Goal: Task Accomplishment & Management: Manage account settings

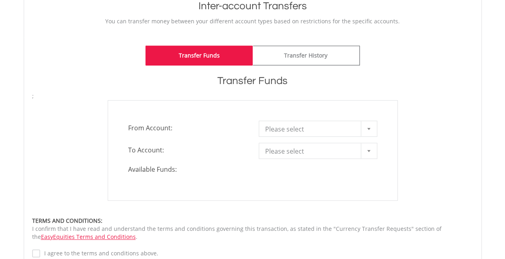
scroll to position [175, 0]
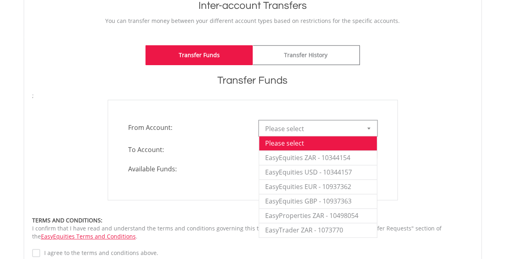
click at [366, 124] on div at bounding box center [369, 127] width 16 height 15
click at [322, 162] on li "EasyEquities ZAR - 10344154" at bounding box center [318, 157] width 118 height 14
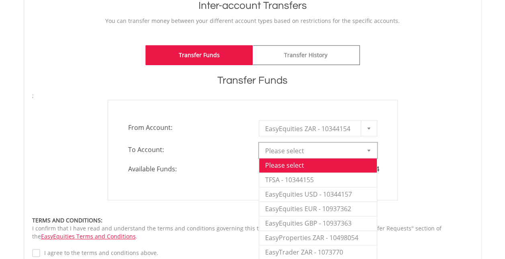
click at [372, 148] on div at bounding box center [369, 150] width 16 height 15
click at [311, 249] on li "EasyTrader ZAR - 1073770" at bounding box center [318, 252] width 118 height 14
type input "*"
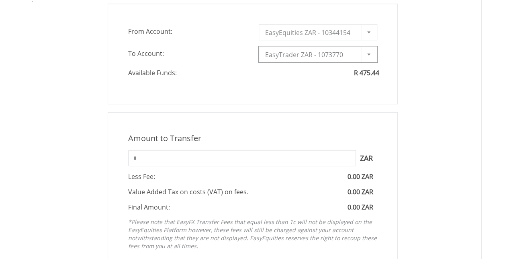
scroll to position [308, 0]
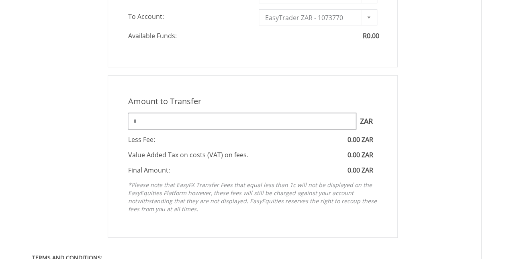
click at [269, 118] on input "*" at bounding box center [242, 121] width 228 height 16
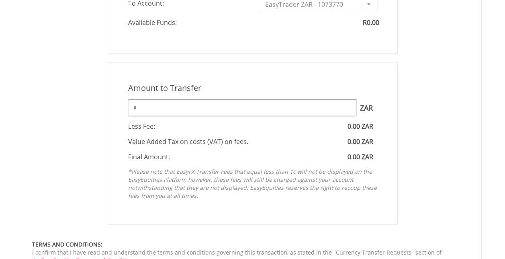
scroll to position [321, 0]
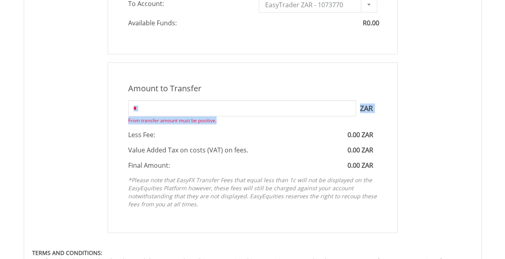
drag, startPoint x: 242, startPoint y: 116, endPoint x: 262, endPoint y: 112, distance: 20.3
click at [262, 112] on div "Amount to Transfer 1 ZAR = 1.0000 ZAR * ZAR From transfer amount must be positi…" at bounding box center [253, 147] width 290 height 170
click at [262, 112] on input "*" at bounding box center [242, 108] width 228 height 16
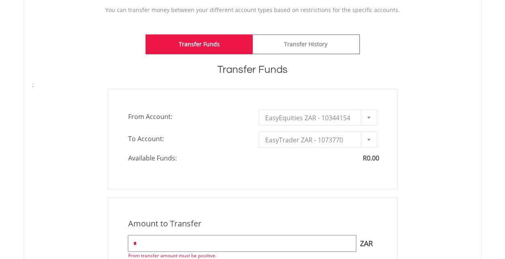
scroll to position [186, 0]
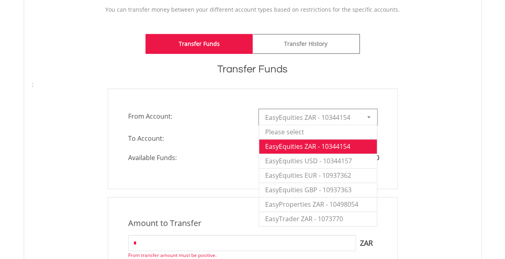
click at [371, 116] on div at bounding box center [369, 116] width 16 height 15
click at [325, 145] on li "EasyEquities ZAR - 10344154" at bounding box center [318, 146] width 118 height 14
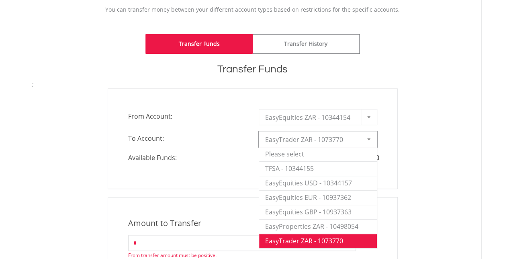
click at [373, 139] on div at bounding box center [369, 138] width 16 height 15
click at [334, 155] on li "Please select" at bounding box center [318, 154] width 118 height 14
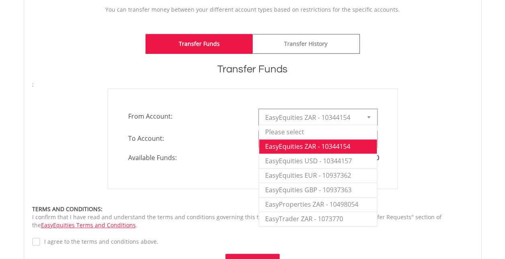
click at [370, 116] on div at bounding box center [369, 116] width 16 height 15
click at [300, 132] on li "Please select" at bounding box center [318, 131] width 118 height 14
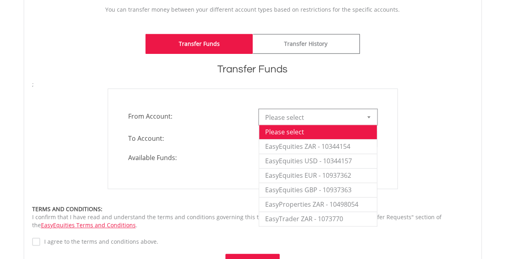
click at [371, 118] on div at bounding box center [369, 116] width 16 height 15
click at [334, 142] on li "EasyEquities ZAR - 10344154" at bounding box center [318, 146] width 118 height 14
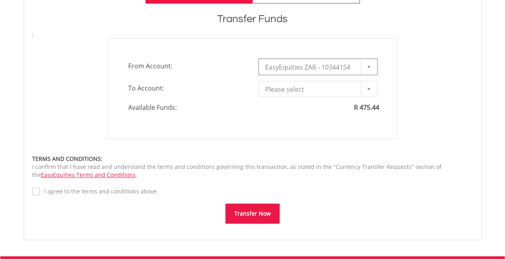
scroll to position [236, 0]
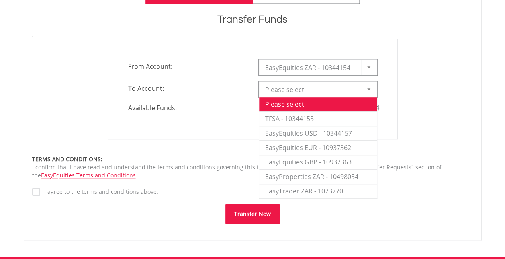
click at [372, 86] on div at bounding box center [369, 89] width 16 height 15
click at [330, 184] on li "EasyTrader ZAR - 1073770" at bounding box center [318, 190] width 118 height 14
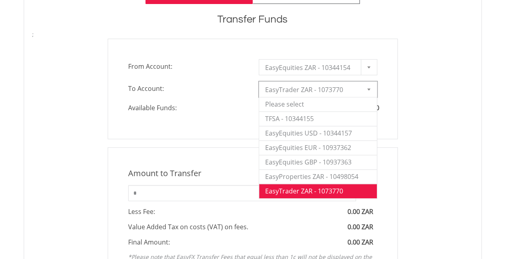
click at [374, 91] on div at bounding box center [369, 89] width 16 height 15
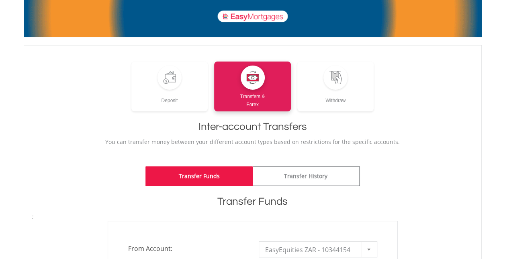
scroll to position [0, 0]
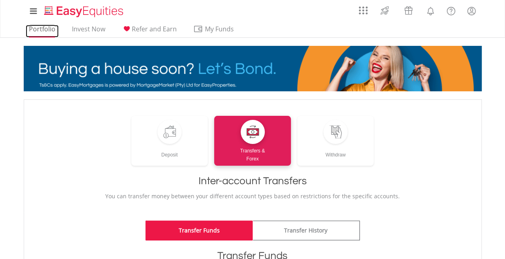
click at [41, 30] on link "Portfolio" at bounding box center [42, 31] width 33 height 12
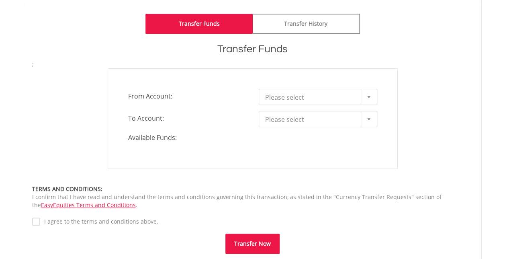
scroll to position [207, 0]
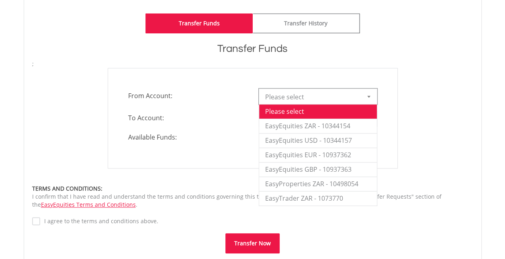
click at [338, 96] on span "Please select" at bounding box center [312, 97] width 94 height 16
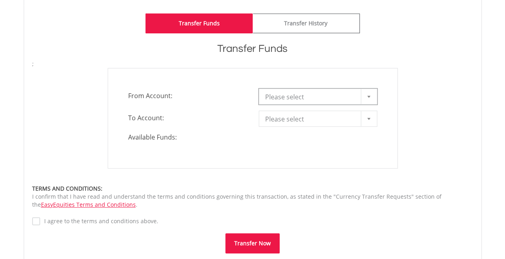
click at [338, 96] on span "Please select" at bounding box center [312, 97] width 94 height 16
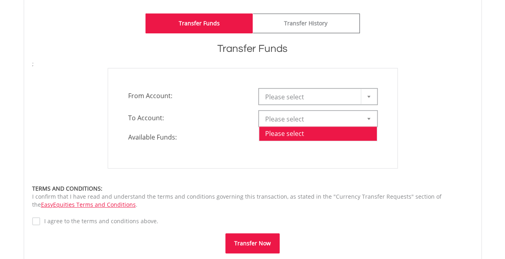
click at [354, 116] on span "Please select" at bounding box center [312, 119] width 94 height 16
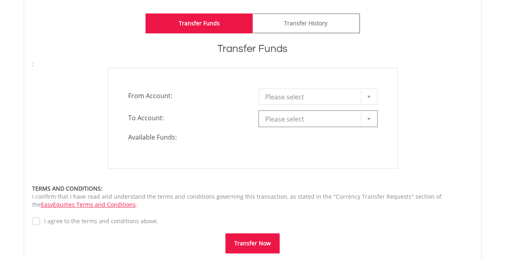
drag, startPoint x: 326, startPoint y: 114, endPoint x: 368, endPoint y: 115, distance: 41.8
click at [368, 115] on link "Please select" at bounding box center [318, 118] width 118 height 16
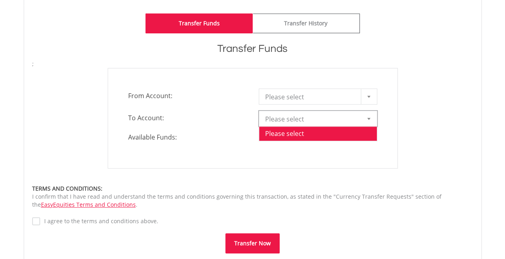
click at [368, 115] on div at bounding box center [369, 118] width 16 height 15
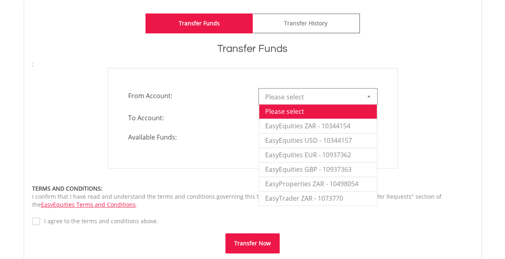
click at [368, 100] on div at bounding box center [369, 96] width 16 height 15
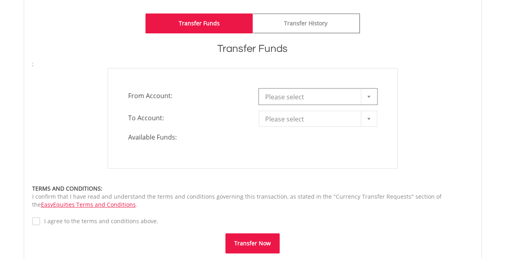
click at [368, 100] on div at bounding box center [369, 96] width 16 height 15
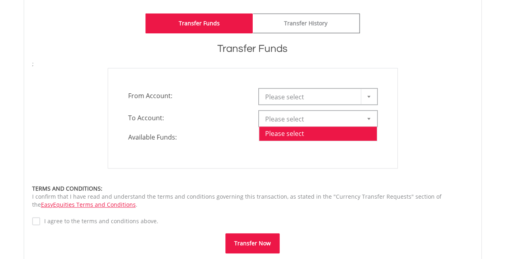
click at [372, 123] on div at bounding box center [369, 118] width 16 height 15
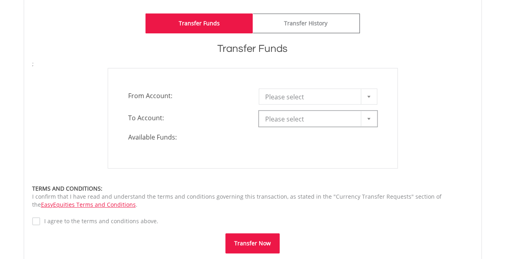
click at [372, 123] on div at bounding box center [369, 118] width 16 height 15
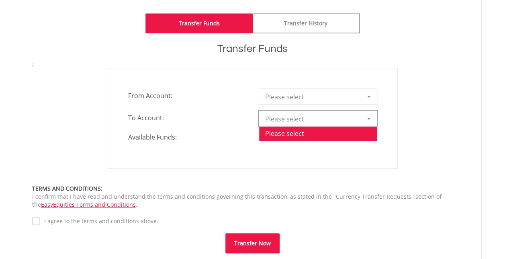
click at [372, 123] on div at bounding box center [369, 118] width 16 height 15
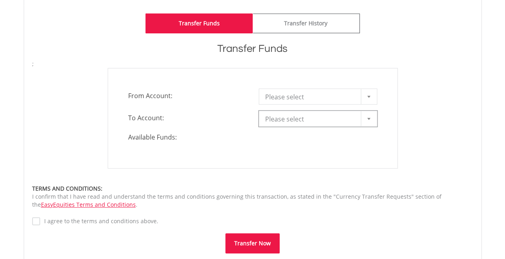
click at [372, 123] on div at bounding box center [369, 118] width 16 height 15
click at [40, 222] on label "I agree to the terms and conditions above." at bounding box center [99, 221] width 118 height 8
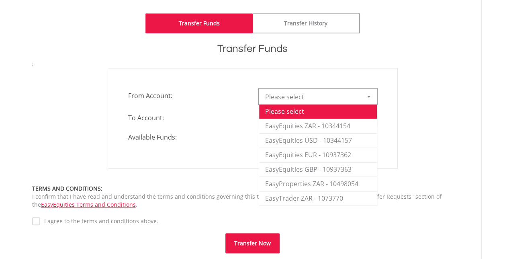
click at [373, 93] on div at bounding box center [369, 96] width 16 height 15
click at [319, 122] on li "EasyEquities ZAR - 10344154" at bounding box center [318, 125] width 118 height 14
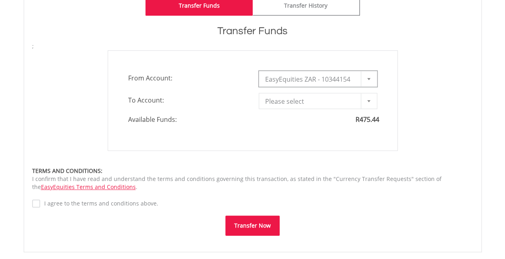
scroll to position [223, 0]
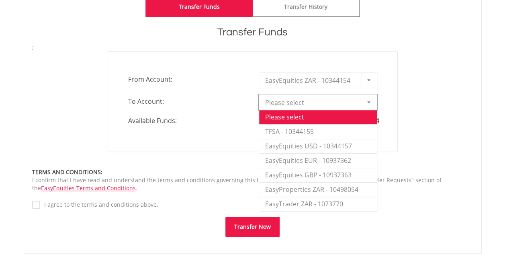
click at [371, 107] on div at bounding box center [369, 101] width 16 height 15
click at [342, 200] on li "EasyTrader ZAR - 1073770" at bounding box center [318, 203] width 118 height 14
type input "*"
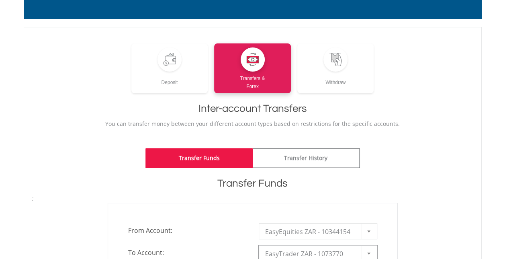
scroll to position [69, 0]
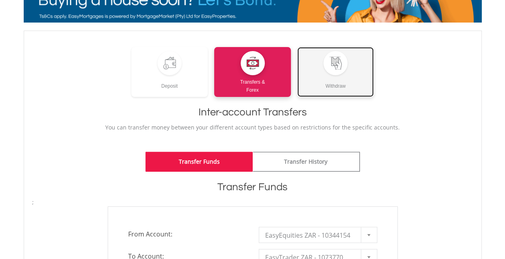
click at [323, 81] on div "Withdraw" at bounding box center [335, 82] width 77 height 15
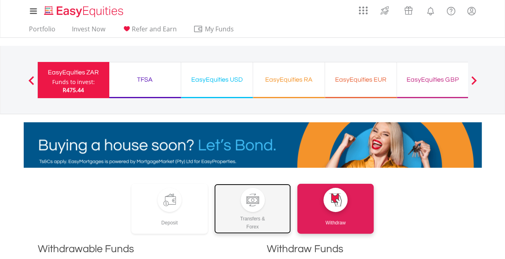
click at [256, 212] on div "Transfers & Forex" at bounding box center [252, 221] width 77 height 19
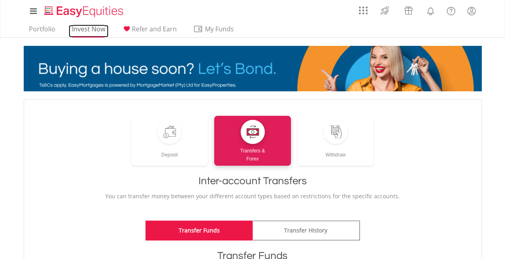
click at [93, 30] on link "Invest Now" at bounding box center [89, 31] width 40 height 12
